Goal: Task Accomplishment & Management: Use online tool/utility

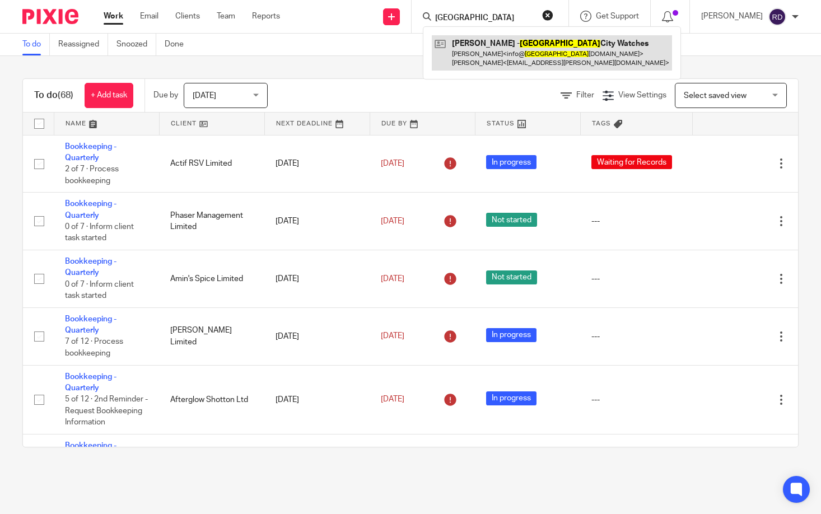
type input "durham"
click at [502, 57] on link at bounding box center [552, 52] width 240 height 35
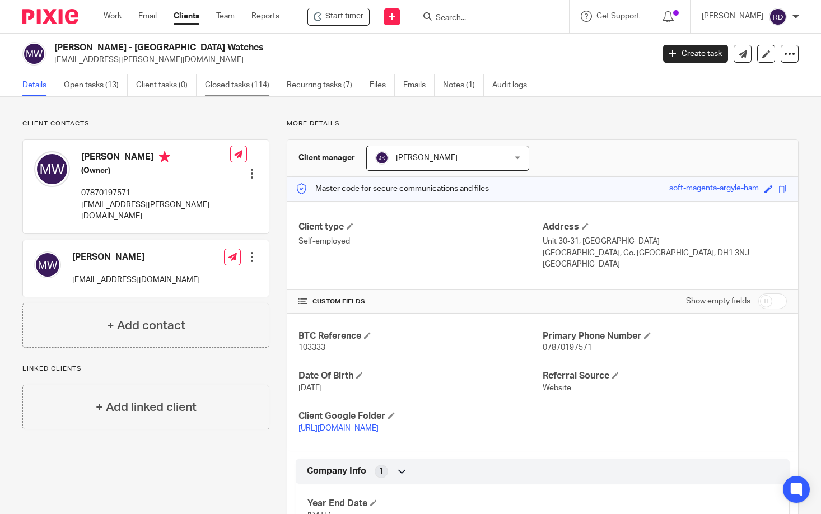
click at [252, 88] on link "Closed tasks (114)" at bounding box center [241, 85] width 73 height 22
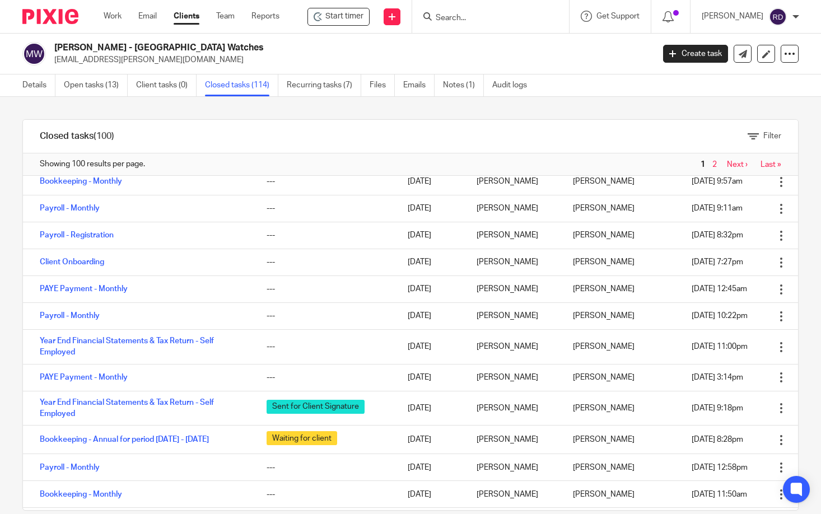
scroll to position [1369, 0]
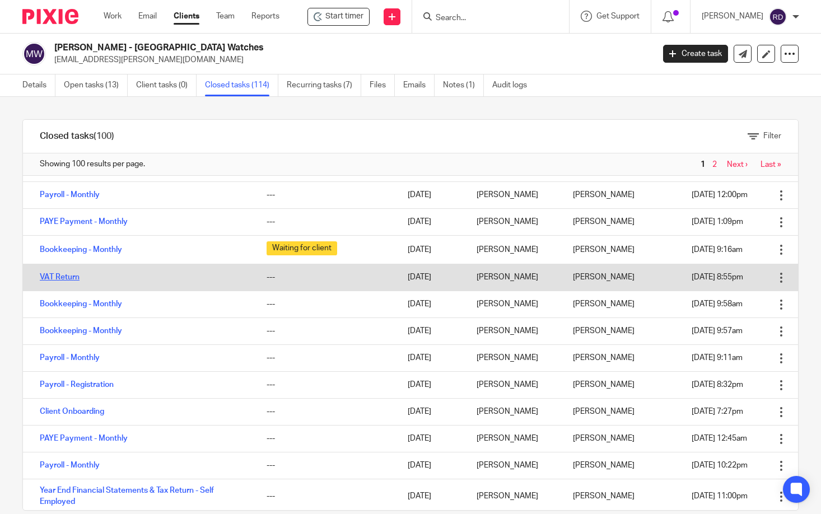
click at [77, 280] on link "VAT Return" at bounding box center [60, 277] width 40 height 8
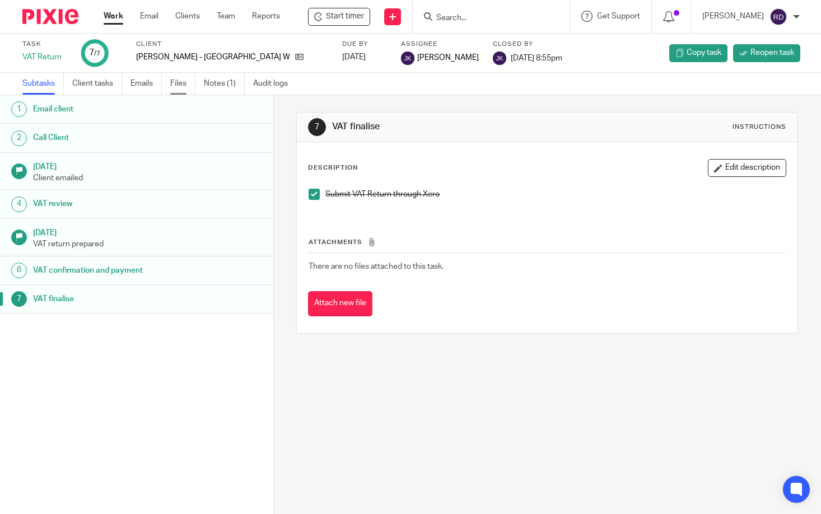
click at [177, 81] on link "Files" at bounding box center [182, 84] width 25 height 22
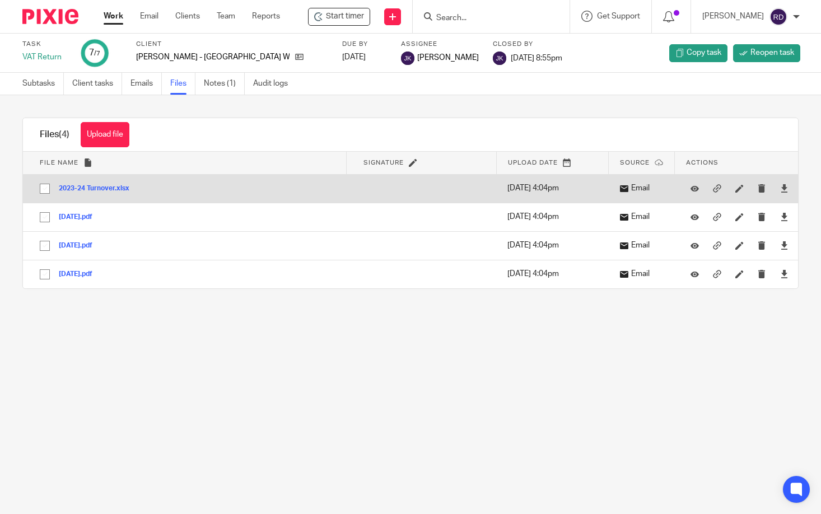
click at [110, 189] on button "2023-24 Turnover.xlsx" at bounding box center [98, 189] width 79 height 8
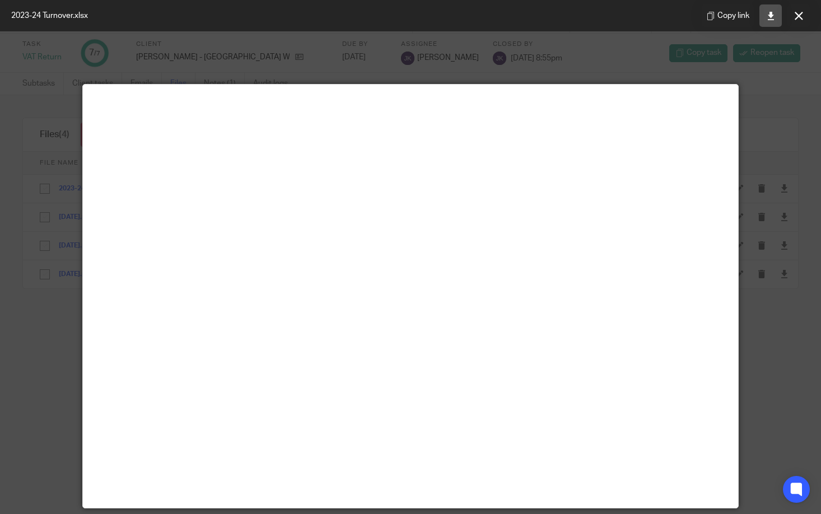
click at [763, 14] on link at bounding box center [770, 15] width 22 height 22
click at [337, 28] on div "2023-24 Turnover.xlsx Copy link" at bounding box center [410, 15] width 821 height 31
click at [792, 8] on button at bounding box center [798, 15] width 22 height 22
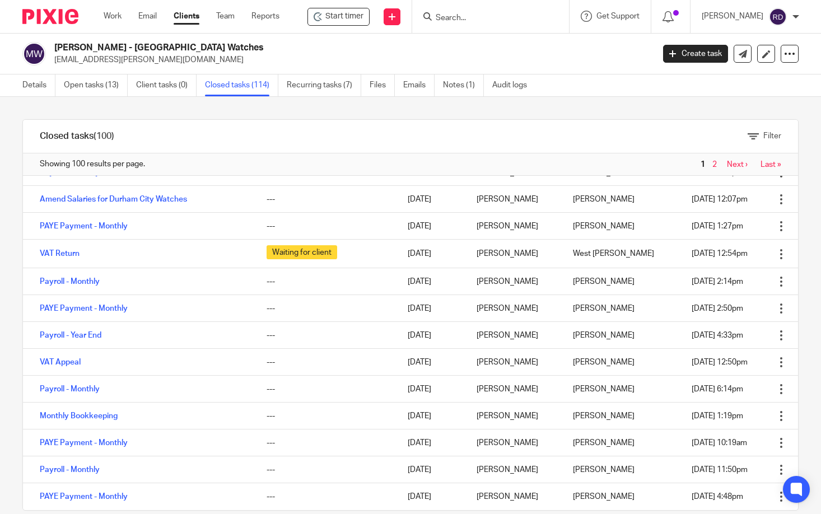
scroll to position [19, 0]
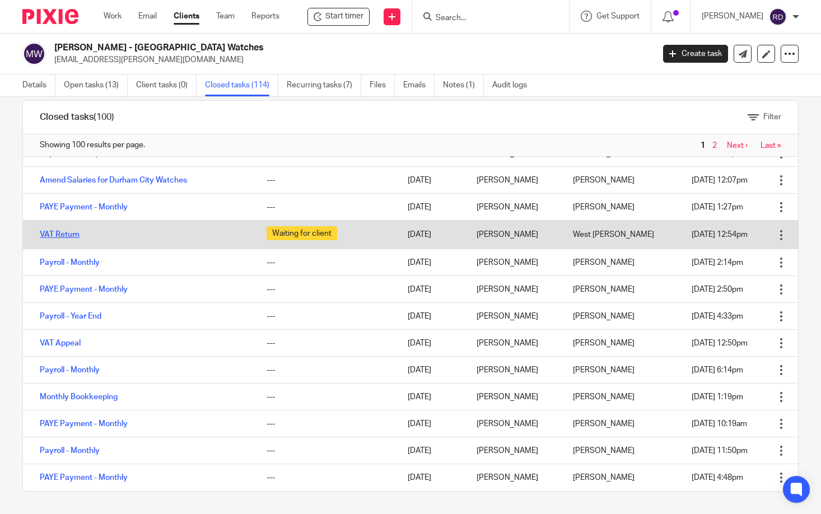
click at [49, 232] on link "VAT Return" at bounding box center [60, 235] width 40 height 8
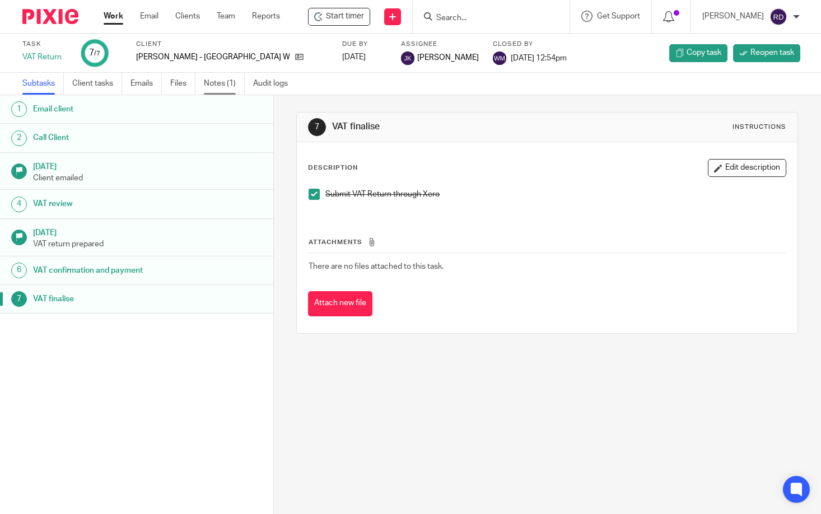
click at [220, 87] on link "Notes (1)" at bounding box center [224, 84] width 41 height 22
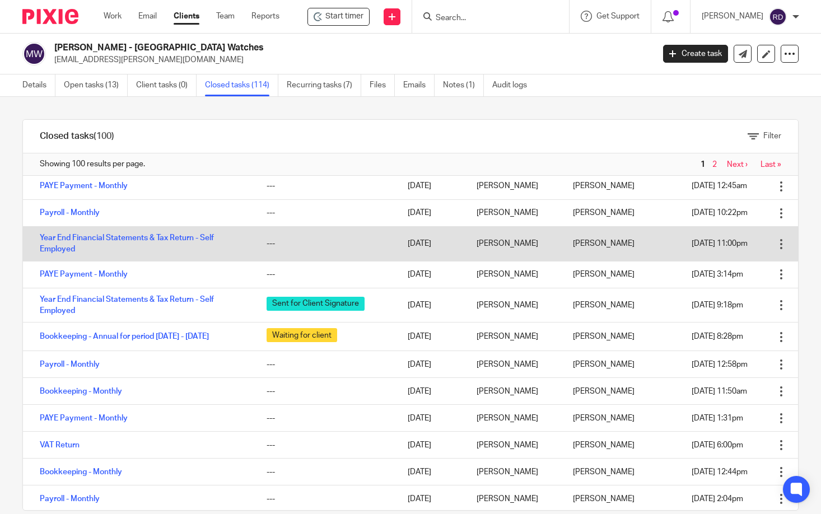
scroll to position [1642, 0]
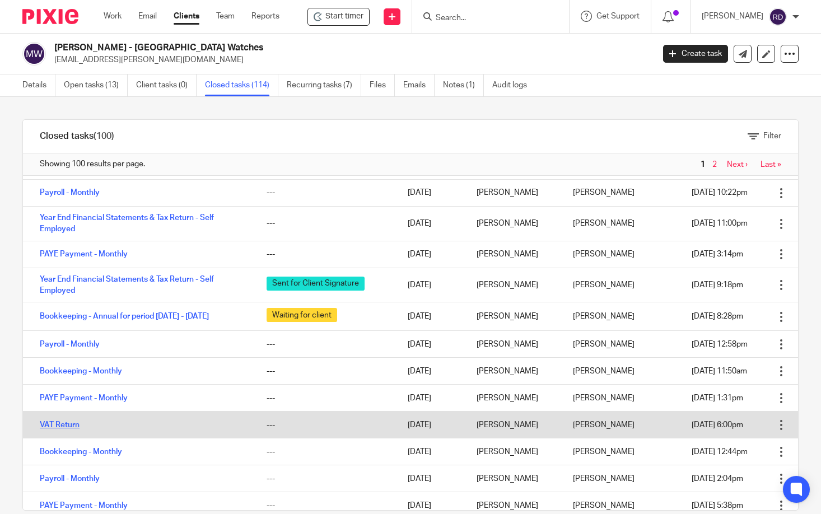
click at [65, 428] on link "VAT Return" at bounding box center [60, 425] width 40 height 8
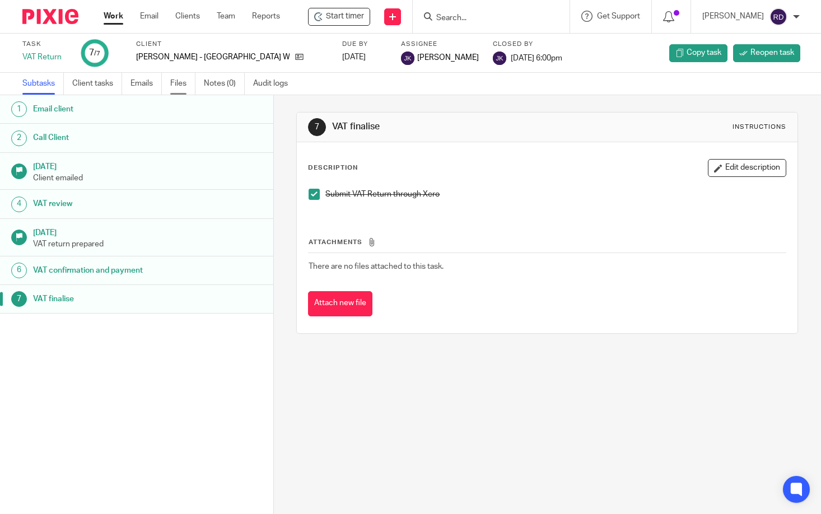
click at [177, 82] on link "Files" at bounding box center [182, 84] width 25 height 22
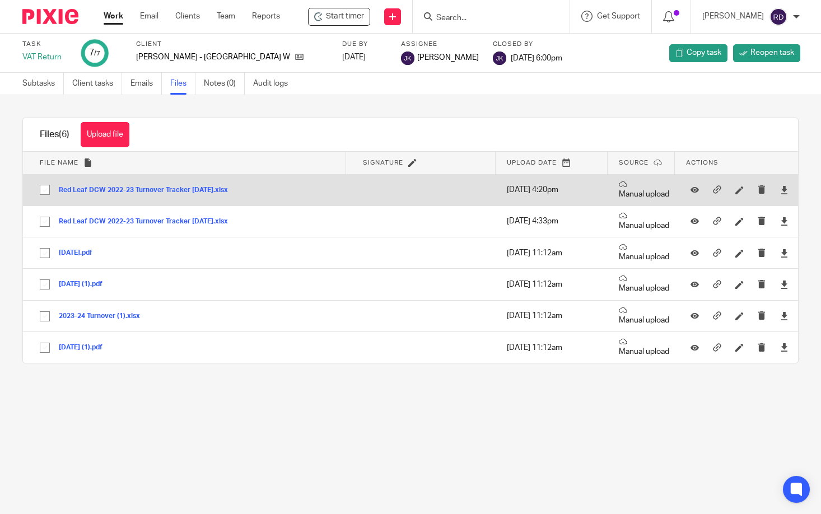
click at [181, 191] on button "Red Leaf DCW 2022-23 Turnover Tracker [DATE].xlsx" at bounding box center [147, 190] width 177 height 8
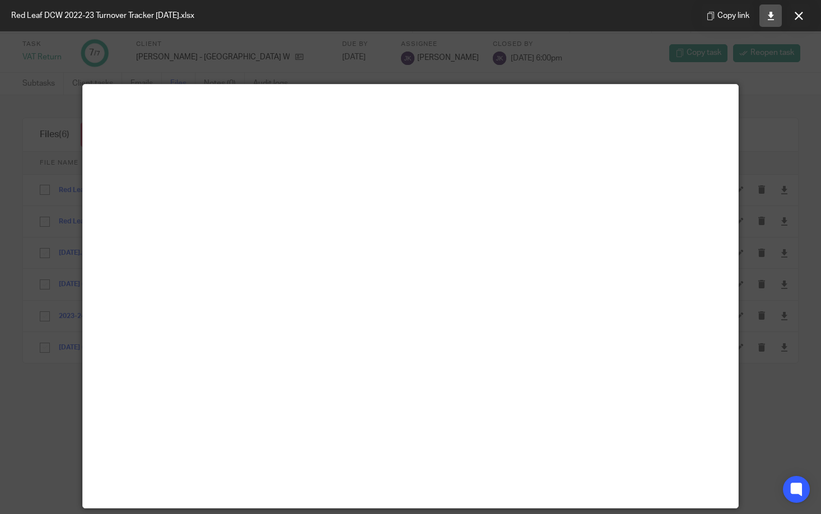
click at [775, 16] on link at bounding box center [770, 15] width 22 height 22
